Goal: Task Accomplishment & Management: Use online tool/utility

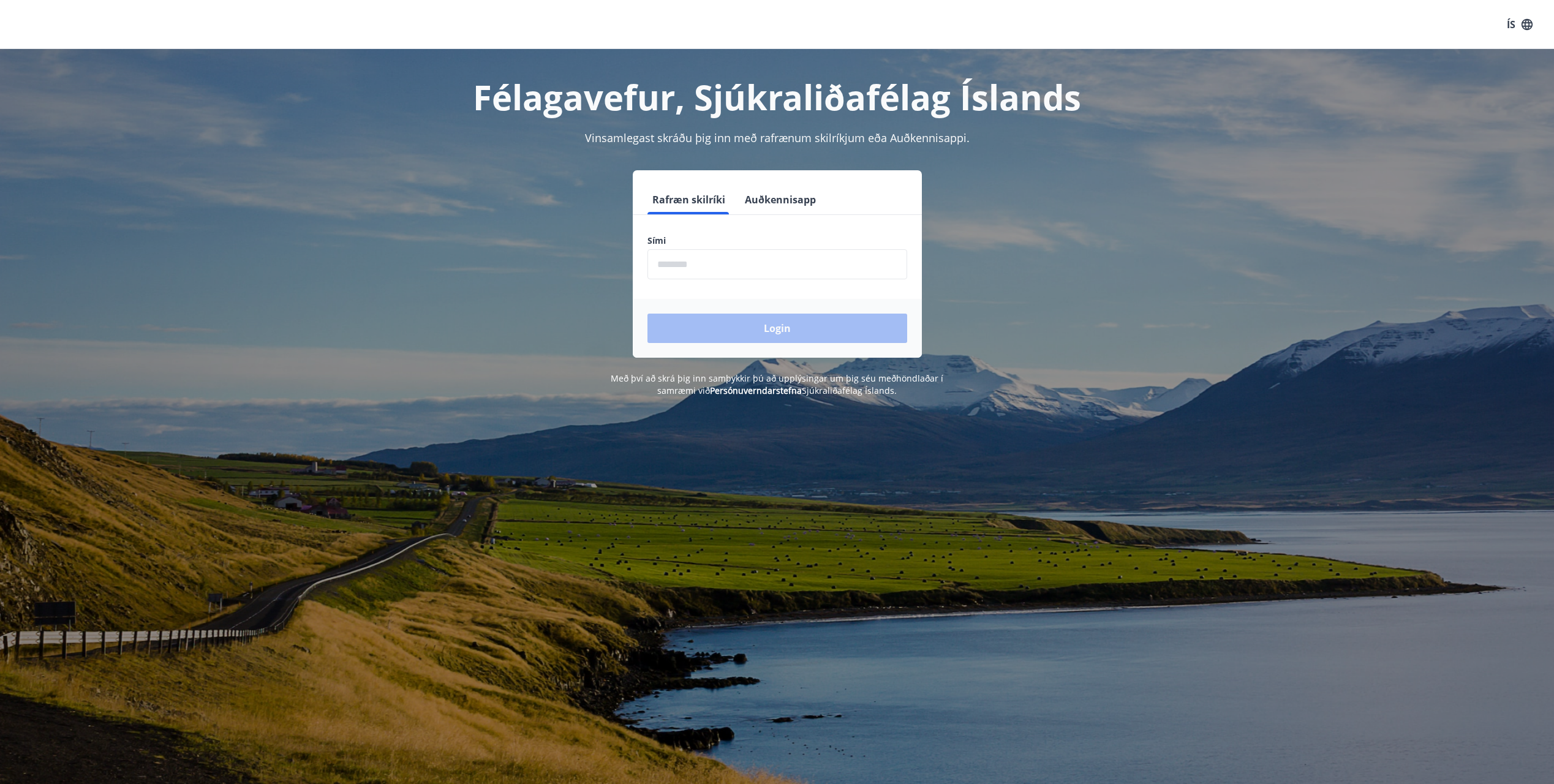
click at [701, 264] on input "phone" at bounding box center [777, 264] width 260 height 30
type input "********"
click at [770, 327] on button "Login" at bounding box center [777, 328] width 260 height 29
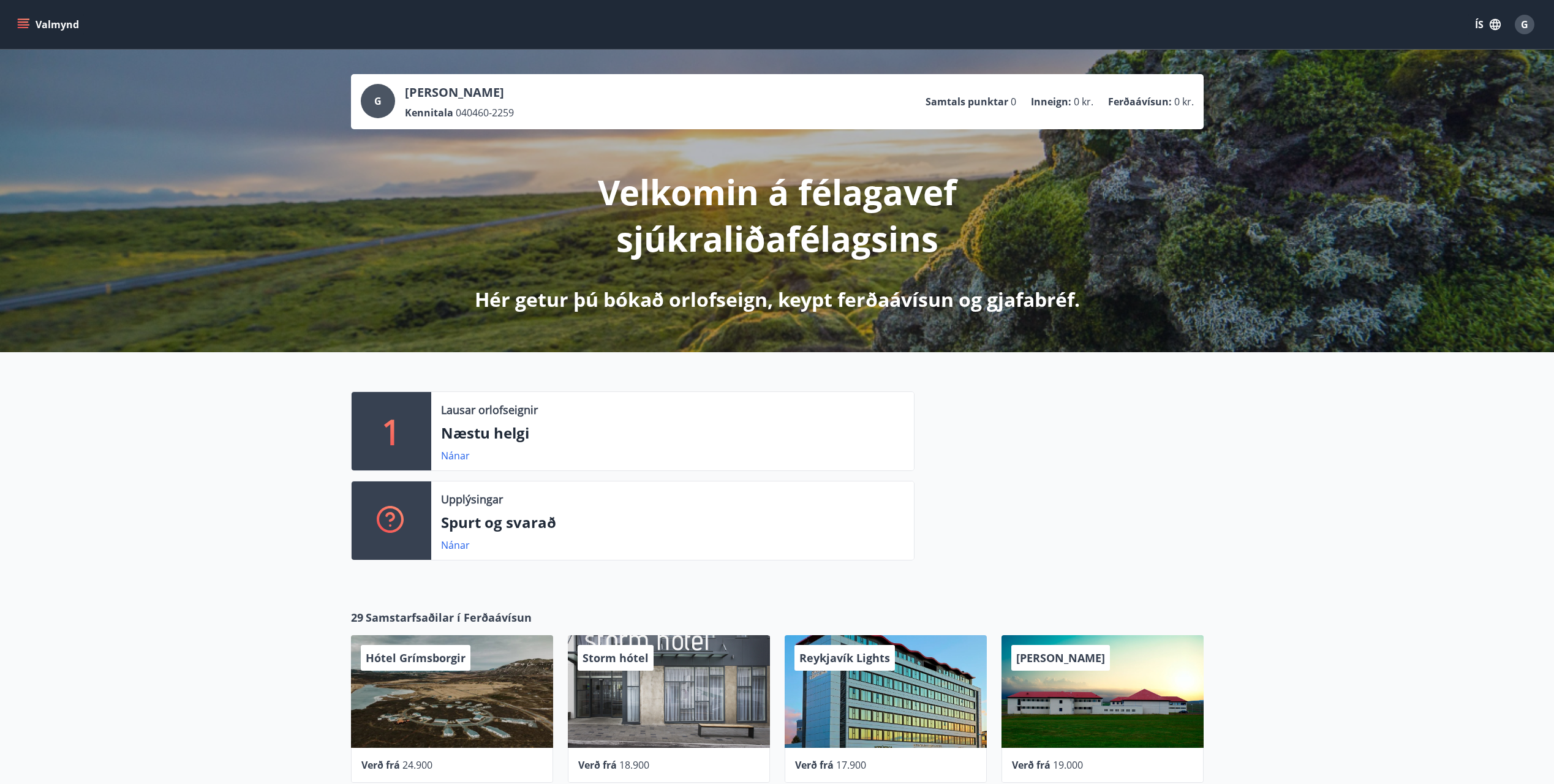
click at [23, 21] on icon "menu" at bounding box center [23, 24] width 13 height 13
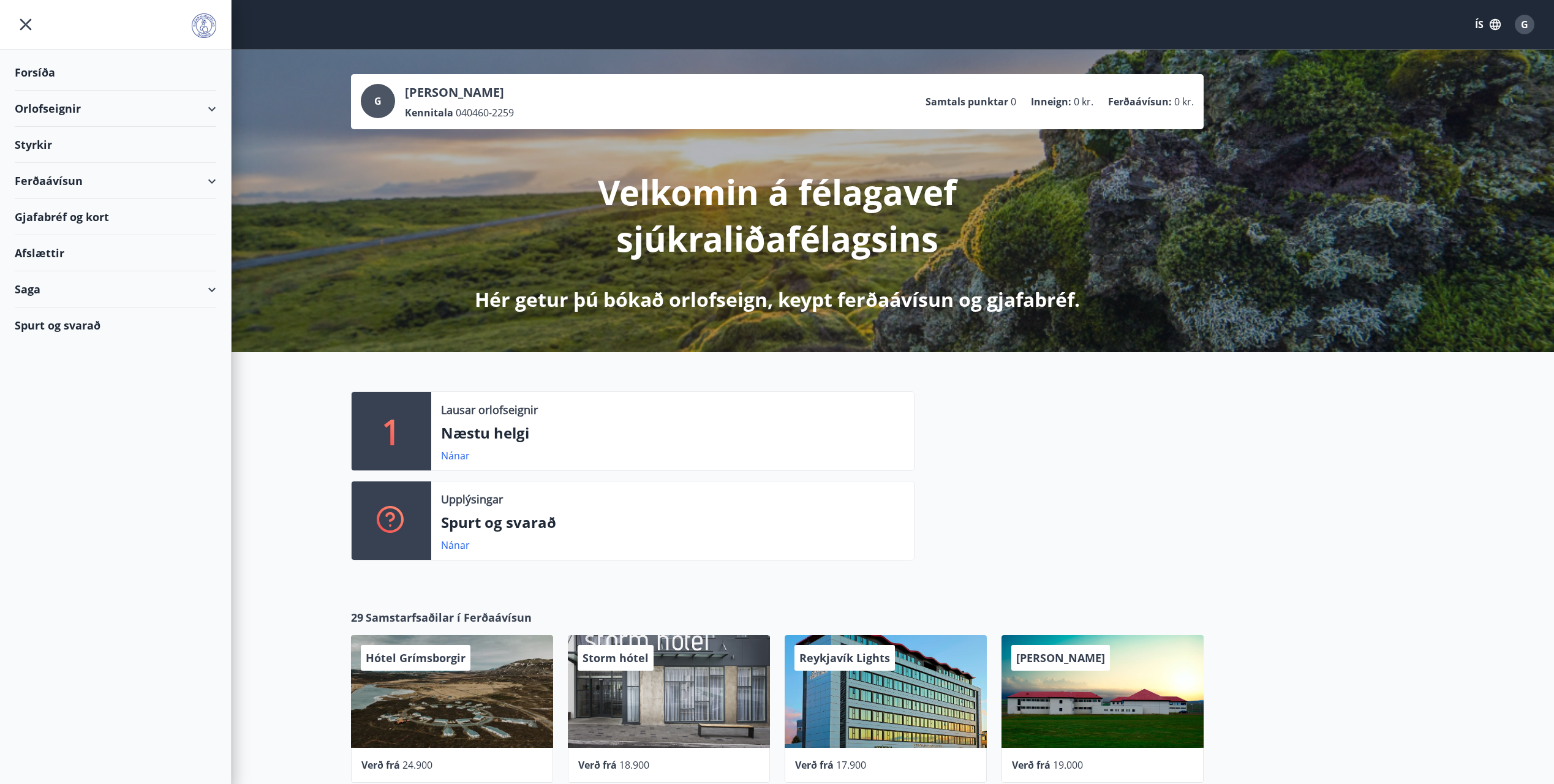
click at [65, 103] on div "Orlofseignir" at bounding box center [115, 108] width 202 height 36
click at [71, 165] on div "Bókunardagatal" at bounding box center [115, 165] width 182 height 26
